Goal: Task Accomplishment & Management: Complete application form

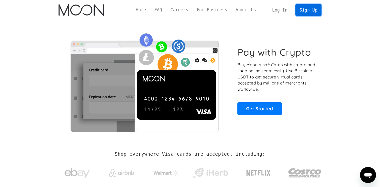
click at [304, 11] on link "Sign Up" at bounding box center [308, 9] width 26 height 11
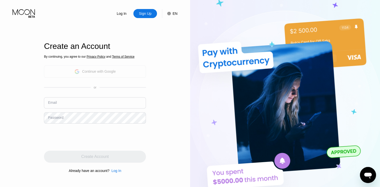
click at [98, 72] on div "Continue with Google" at bounding box center [99, 72] width 34 height 4
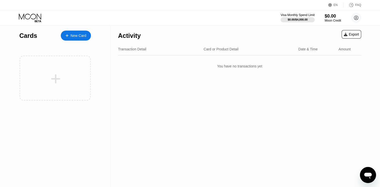
click at [69, 36] on div at bounding box center [70, 36] width 2 height 4
